Goal: Transaction & Acquisition: Download file/media

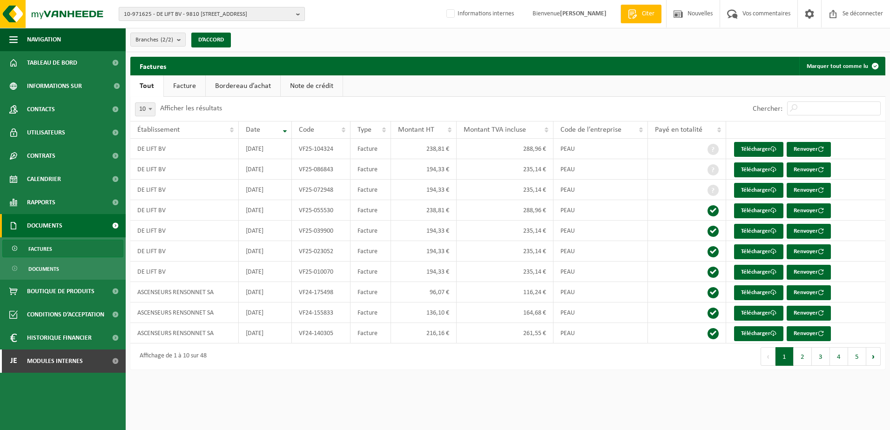
click at [184, 14] on span "10-971625 - DE LIFT BV - 9810 EKE, BEGONIASTRAAT 30C" at bounding box center [208, 14] width 168 height 14
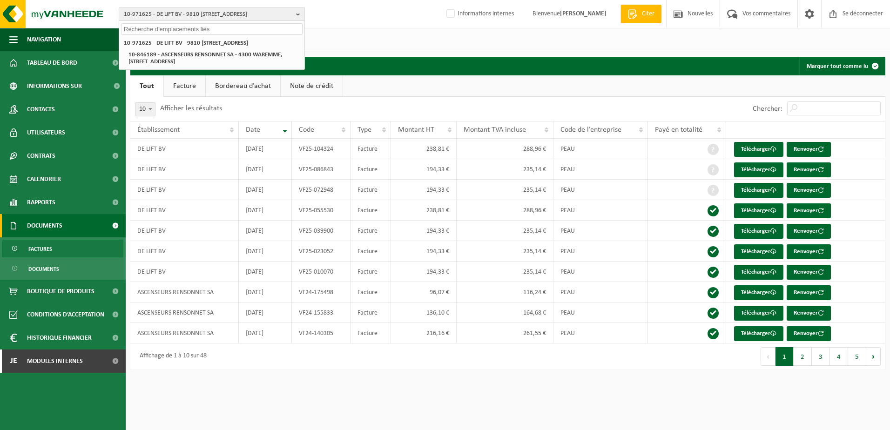
click at [162, 30] on input "text" at bounding box center [212, 29] width 182 height 12
paste input "10-910995"
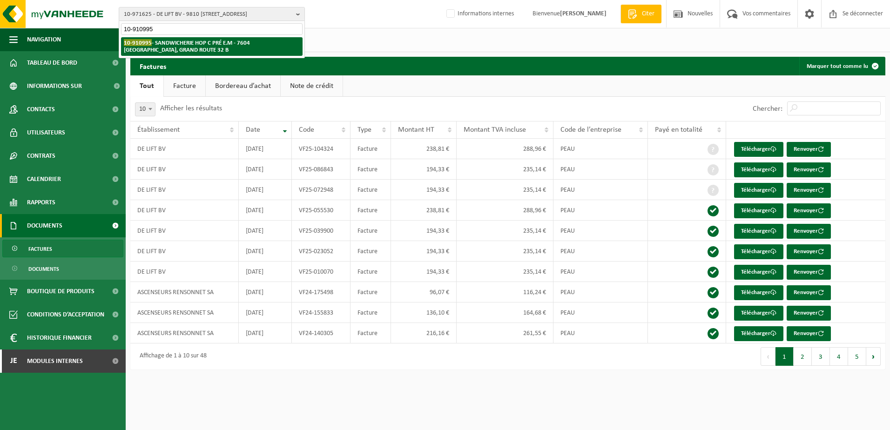
type input "10-910995"
click at [172, 46] on strong "10-910995 - SANDWICHERIE HOP C PRÉ E.M - 7604 BAUGNIES, GRAND ROUTE 32 B" at bounding box center [187, 46] width 126 height 14
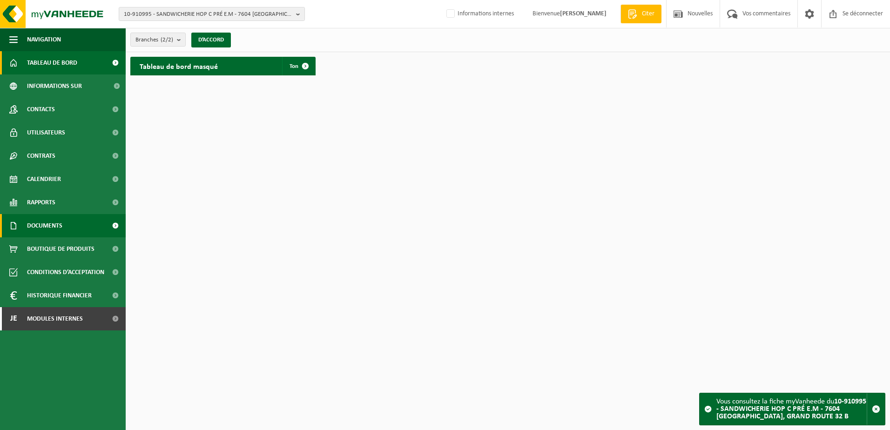
click at [56, 223] on span "Documents" at bounding box center [44, 225] width 35 height 23
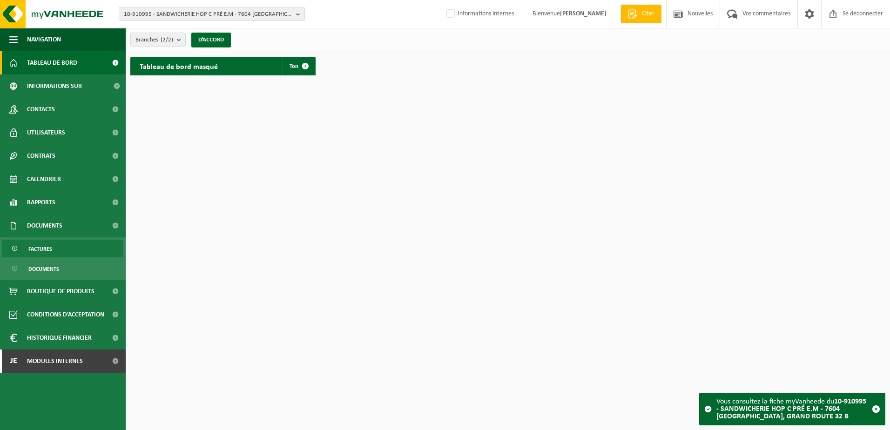
click at [44, 253] on span "Factures" at bounding box center [40, 249] width 24 height 18
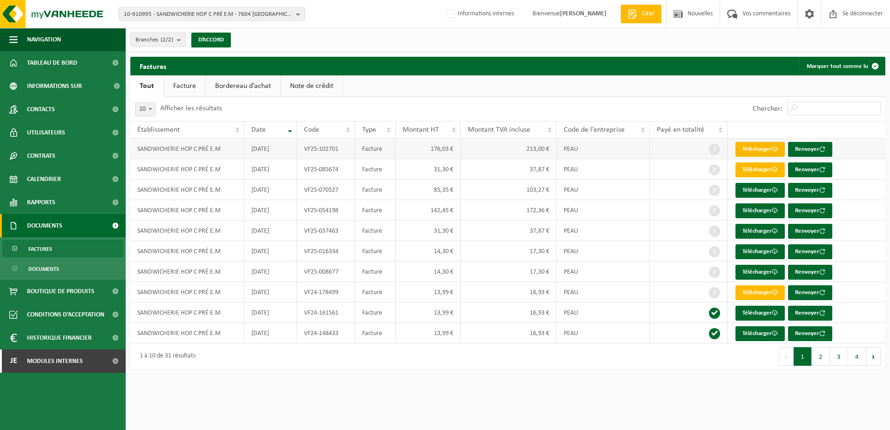
click at [772, 150] on font "Télécharger" at bounding box center [756, 149] width 29 height 6
